Goal: Task Accomplishment & Management: Manage account settings

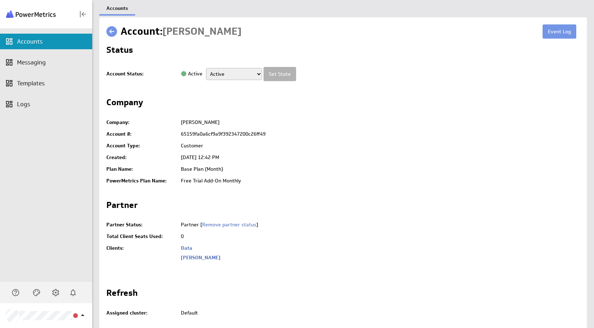
click at [192, 34] on span "[PERSON_NAME]" at bounding box center [201, 31] width 79 height 13
drag, startPoint x: 197, startPoint y: 33, endPoint x: 166, endPoint y: 32, distance: 30.5
click at [166, 32] on div "Account: [PERSON_NAME]" at bounding box center [332, 31] width 422 height 14
copy span "[PERSON_NAME]"
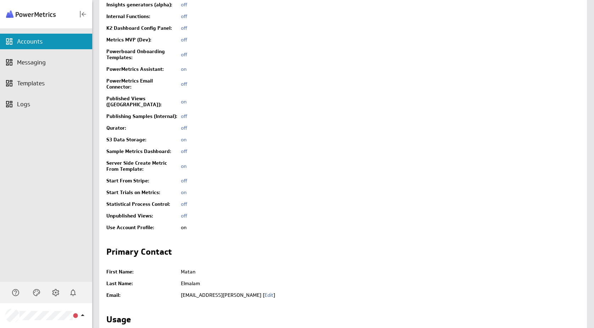
scroll to position [1555, 0]
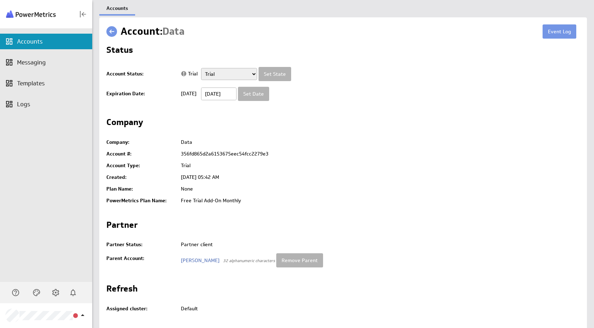
click at [394, 91] on div "Account Status: Trial Setup Mode Partially Active Trial Active Disabled Pending…" at bounding box center [342, 84] width 473 height 40
click at [430, 92] on div "Account Status: Trial Setup Mode Partially Active Trial Active Disabled Pending…" at bounding box center [342, 84] width 473 height 40
